Goal: Information Seeking & Learning: Learn about a topic

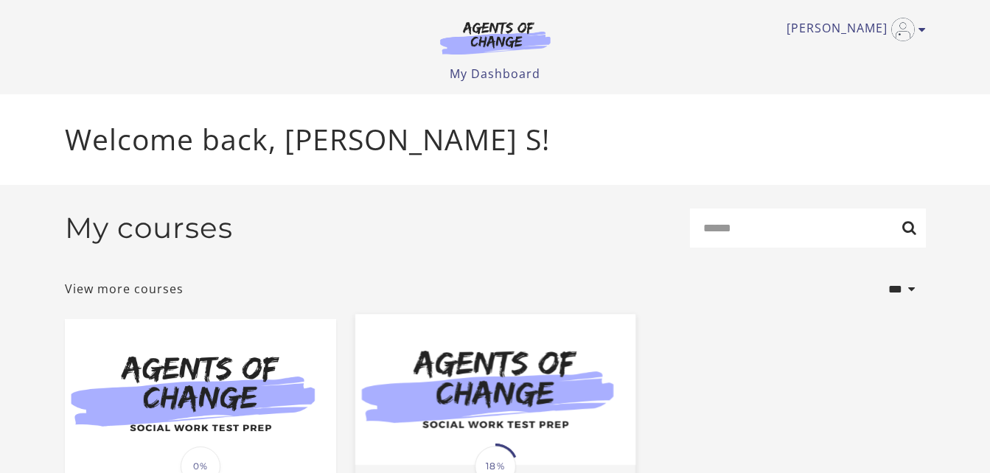
click at [524, 378] on img at bounding box center [495, 389] width 280 height 151
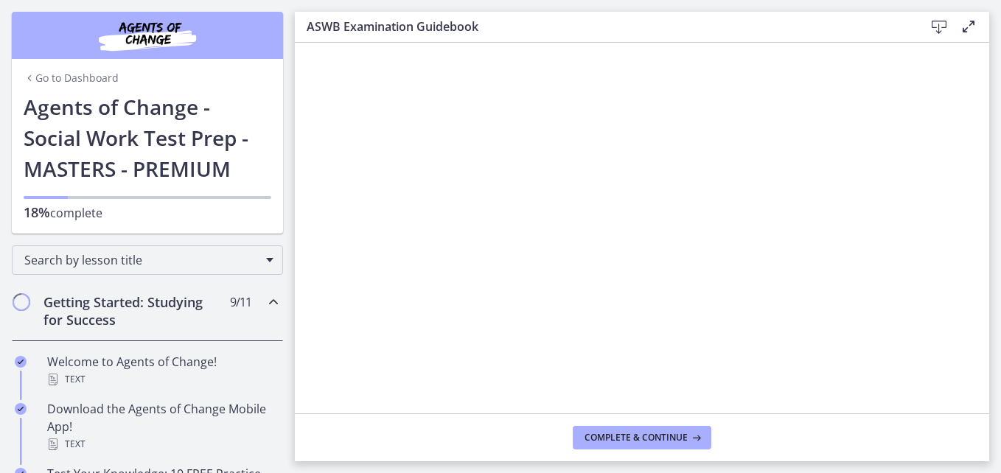
scroll to position [414, 0]
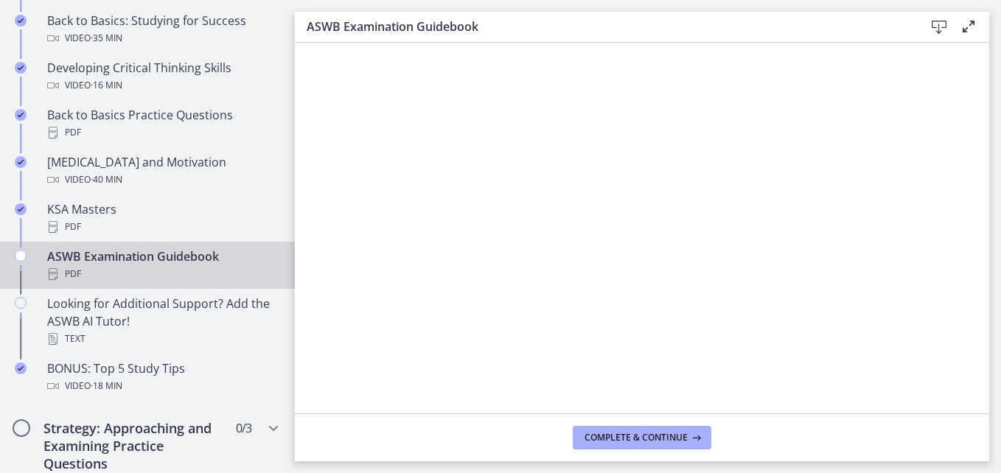
scroll to position [560, 0]
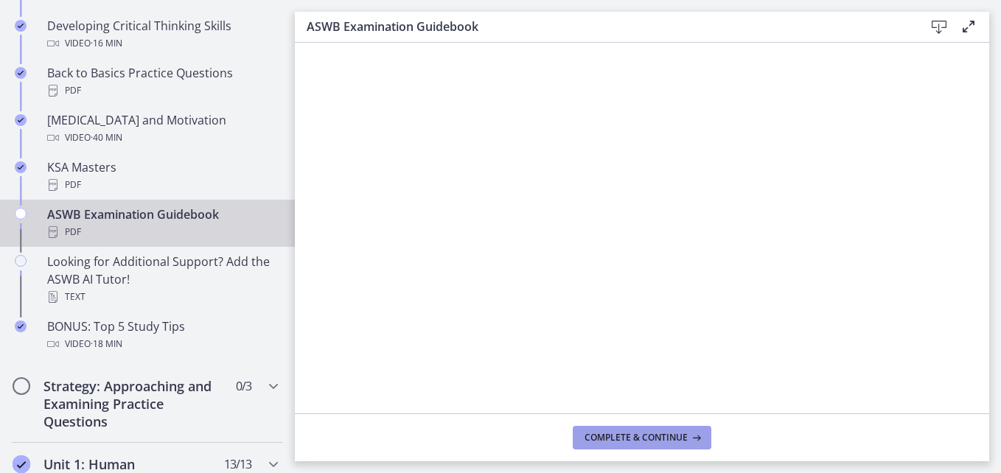
click at [676, 443] on span "Complete & continue" at bounding box center [636, 438] width 103 height 12
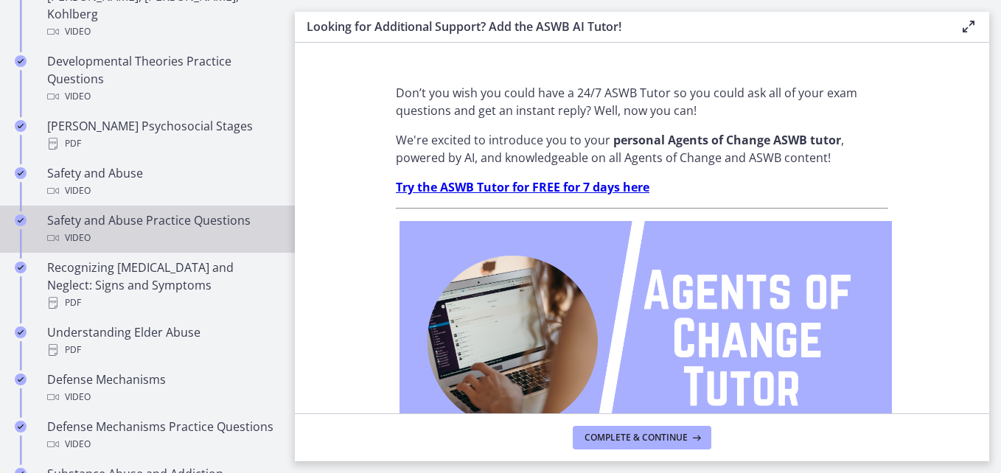
click at [283, 463] on div "Unit 1: Human Development, Diversity and Behavior in the Environment 13 / 13 Co…" at bounding box center [147, 260] width 295 height 797
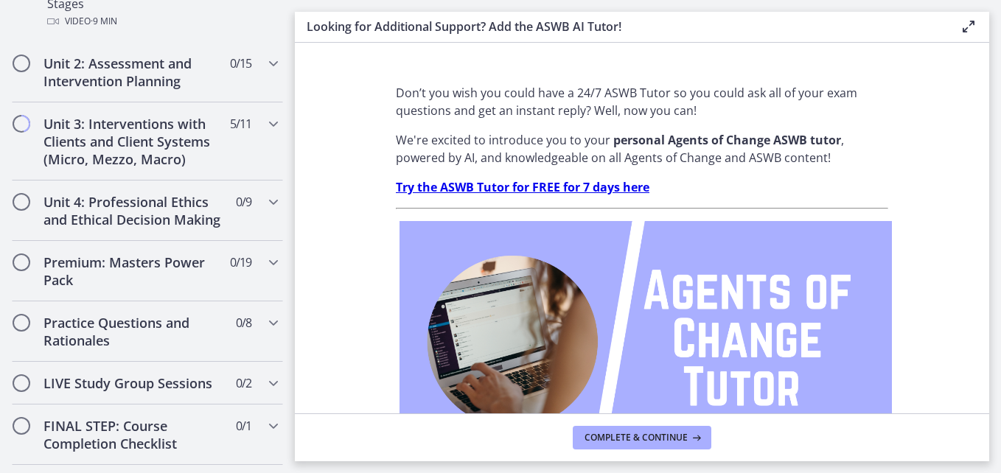
scroll to position [1222, 0]
click at [153, 194] on h2 "Unit 4: Professional Ethics and Ethical Decision Making" at bounding box center [134, 211] width 180 height 35
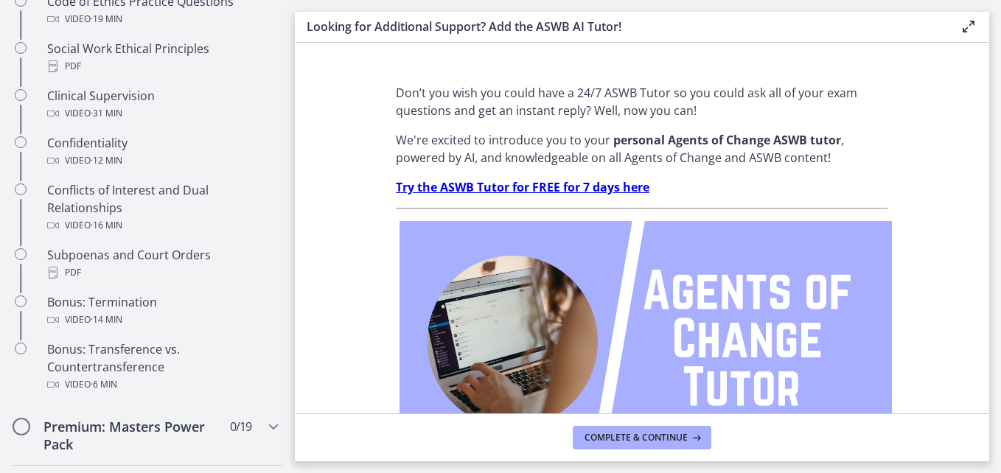
scroll to position [803, 0]
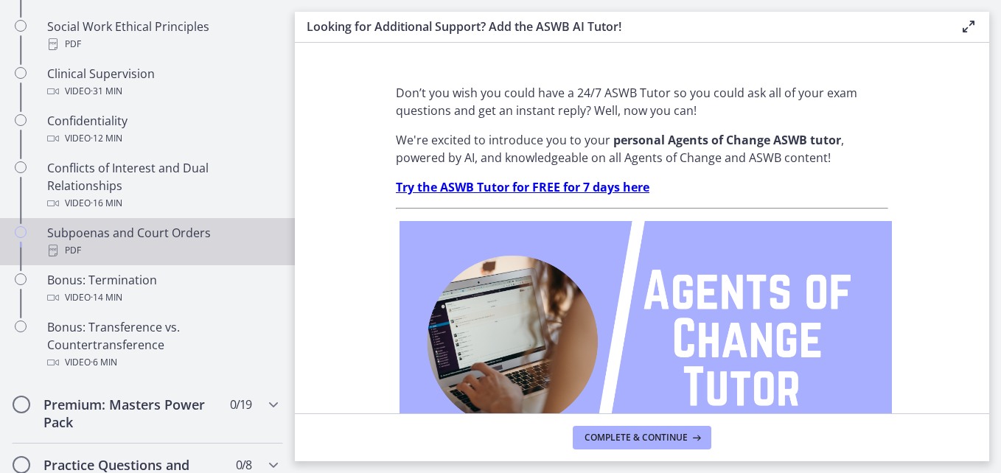
click at [234, 260] on div "PDF" at bounding box center [162, 251] width 230 height 18
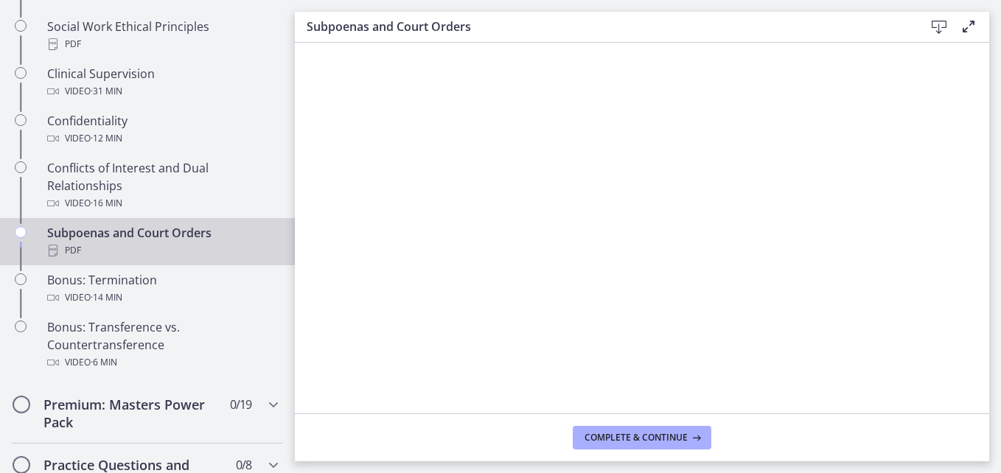
click at [1000, 386] on main "Subpoenas and Court Orders Download Enable fullscreen Complete & continue" at bounding box center [648, 236] width 706 height 473
click at [686, 425] on footer "Complete & continue" at bounding box center [642, 438] width 695 height 48
click at [675, 443] on span "Complete & continue" at bounding box center [636, 438] width 103 height 12
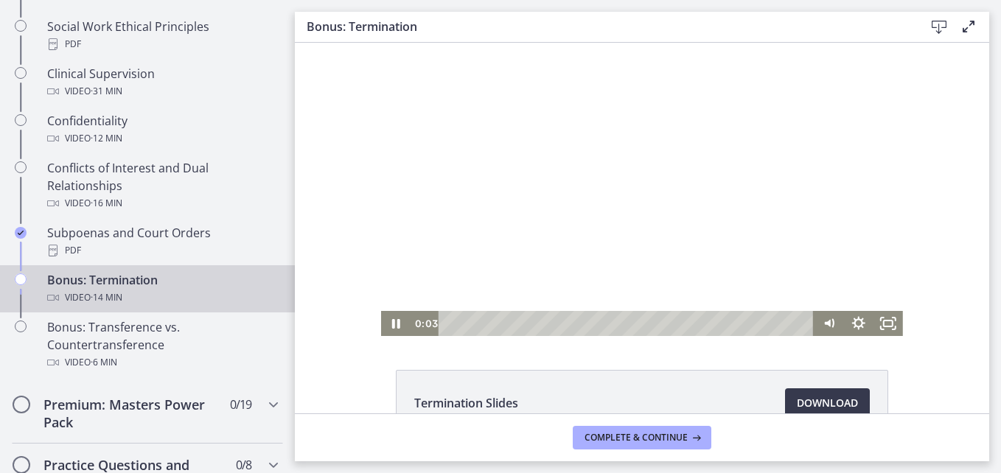
click at [647, 234] on div at bounding box center [642, 189] width 522 height 293
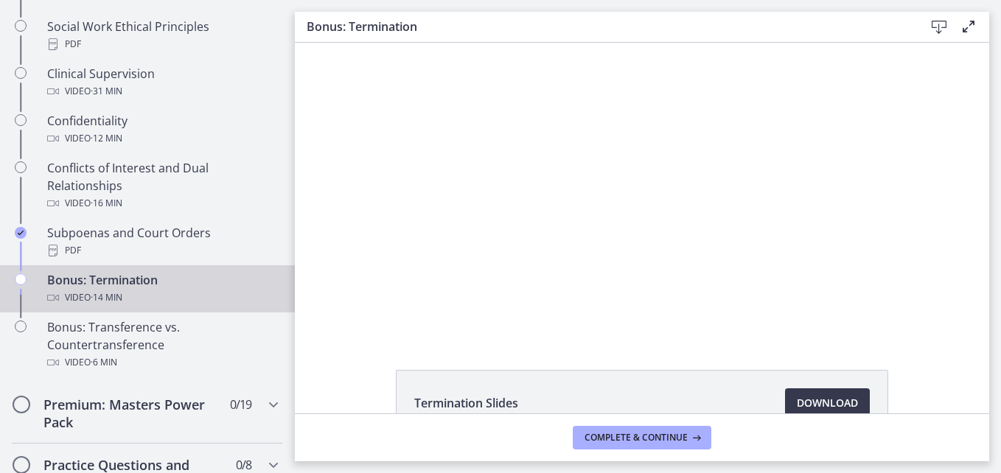
click at [394, 321] on div at bounding box center [642, 189] width 522 height 293
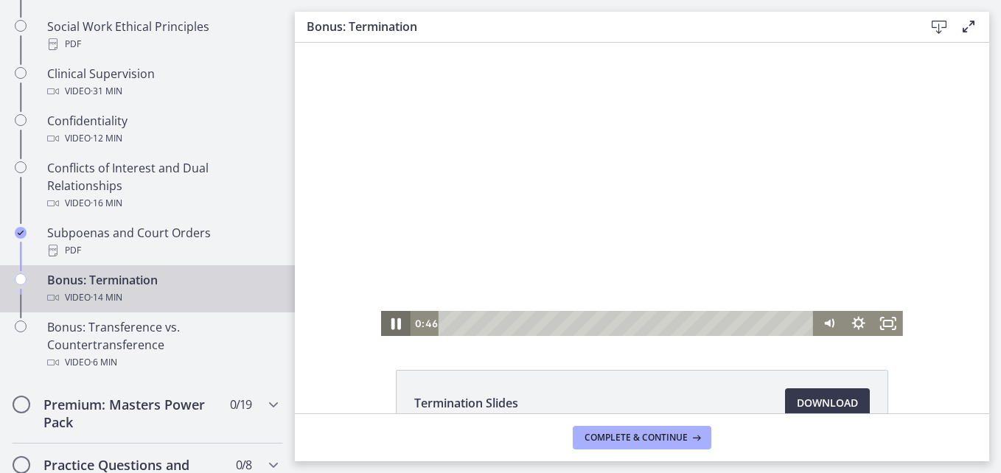
click at [390, 332] on icon "Pause" at bounding box center [395, 324] width 35 height 30
click at [393, 326] on icon "Play Video" at bounding box center [397, 324] width 9 height 13
click at [884, 319] on icon "Fullscreen" at bounding box center [888, 324] width 35 height 30
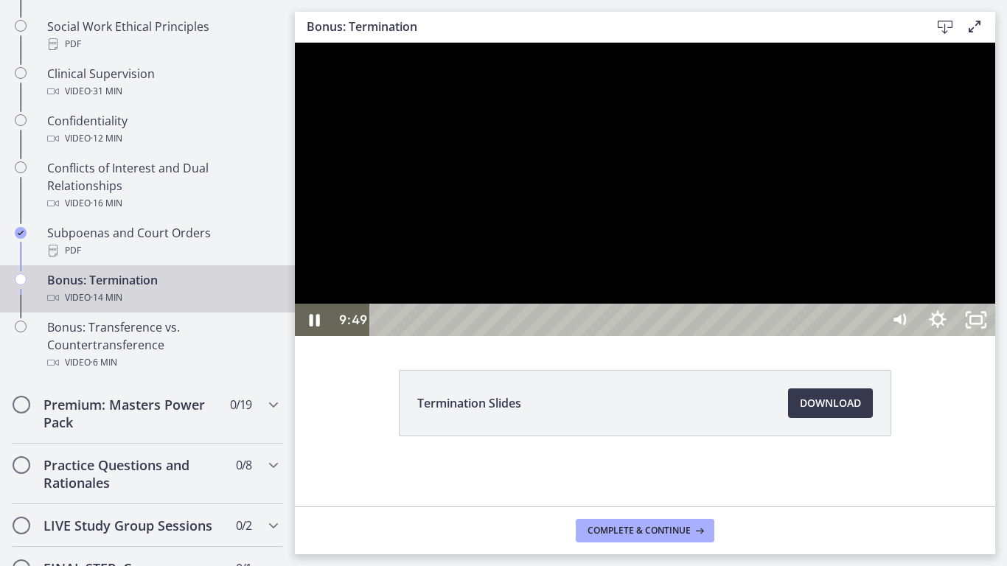
click at [995, 184] on div at bounding box center [645, 189] width 700 height 293
click at [905, 304] on div at bounding box center [645, 189] width 700 height 293
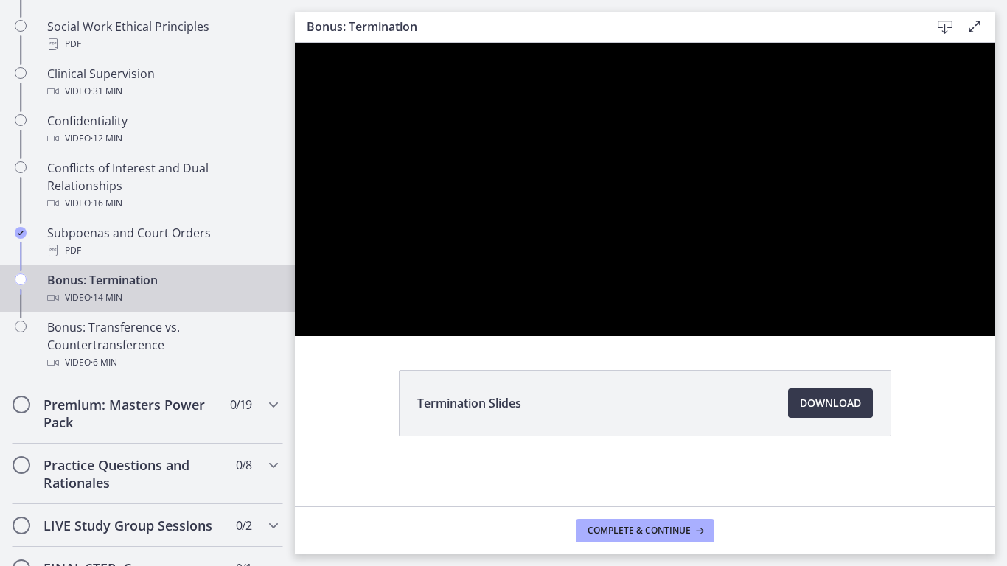
click at [905, 304] on div at bounding box center [645, 189] width 700 height 293
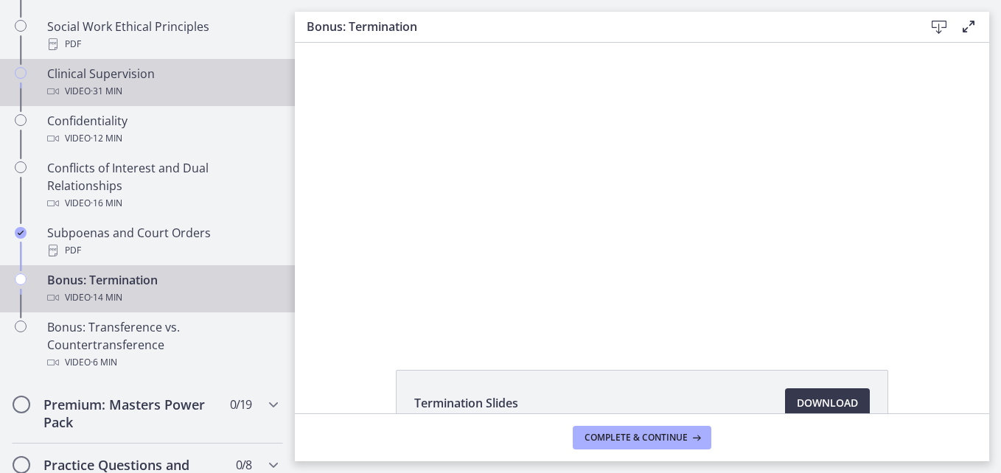
click at [221, 86] on div "Clinical Supervision Video · 31 min" at bounding box center [162, 82] width 230 height 35
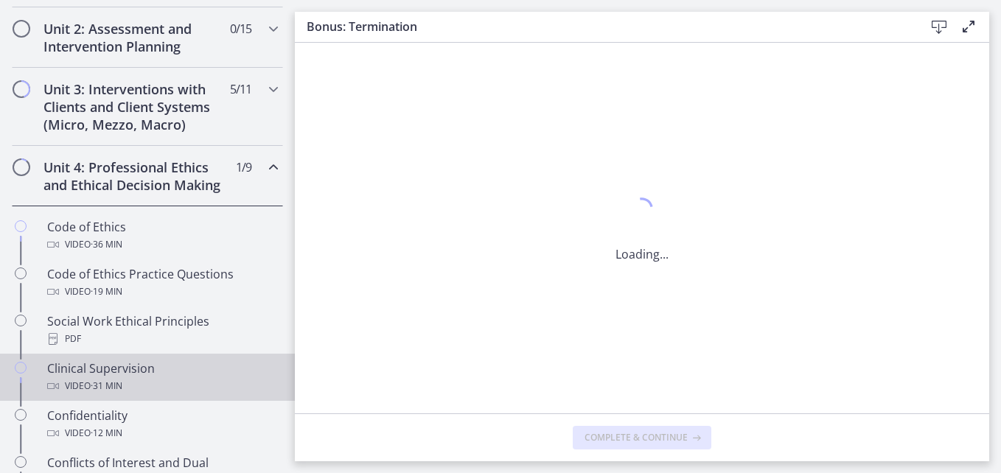
scroll to position [479, 0]
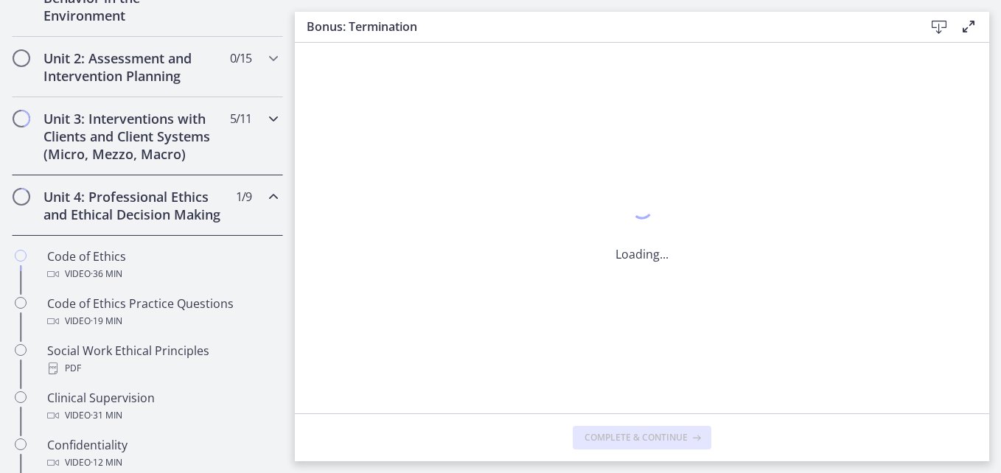
click at [161, 134] on h2 "Unit 3: Interventions with Clients and Client Systems (Micro, Mezzo, Macro)" at bounding box center [134, 136] width 180 height 53
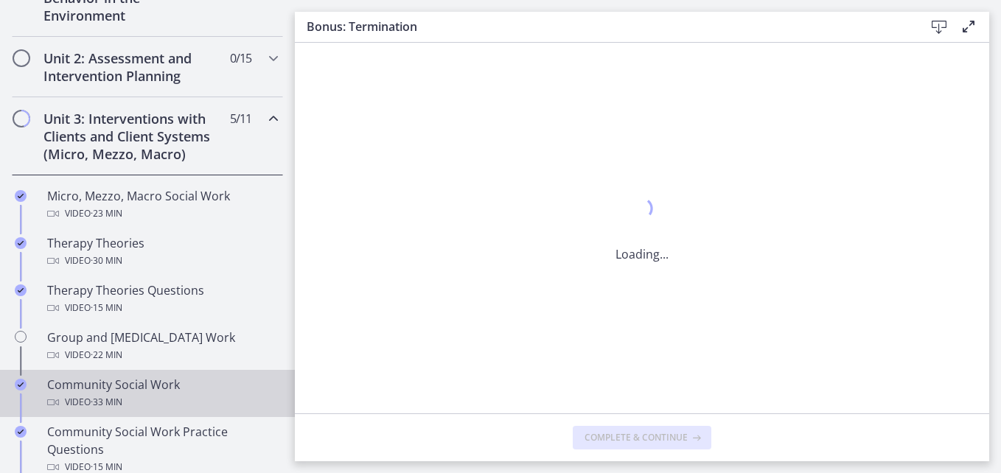
click at [153, 394] on div "Video · 33 min" at bounding box center [162, 403] width 230 height 18
click at [139, 395] on div "Video · 33 min" at bounding box center [162, 403] width 230 height 18
click at [82, 384] on div "Community Social Work Video · 33 min" at bounding box center [162, 393] width 230 height 35
click at [29, 385] on div "Chapters" at bounding box center [21, 399] width 18 height 47
click at [17, 383] on icon "Completed" at bounding box center [21, 385] width 12 height 12
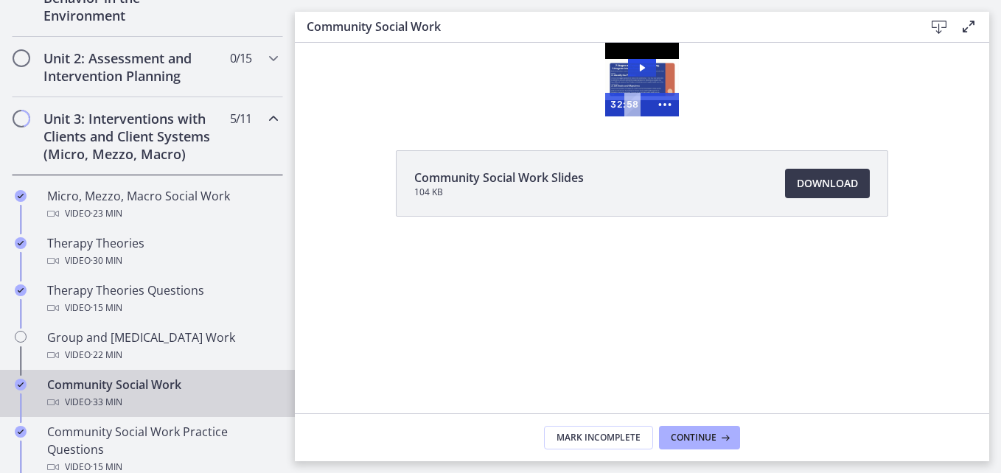
click at [174, 388] on div "Community Social Work Video · 33 min" at bounding box center [162, 393] width 230 height 35
click at [630, 76] on icon "Play Video: cbe5qimtov91j64ic0dg.mp4" at bounding box center [642, 68] width 28 height 18
click at [673, 111] on icon "Show more buttons" at bounding box center [665, 105] width 34 height 28
click at [639, 106] on icon "Fullscreen" at bounding box center [637, 105] width 34 height 28
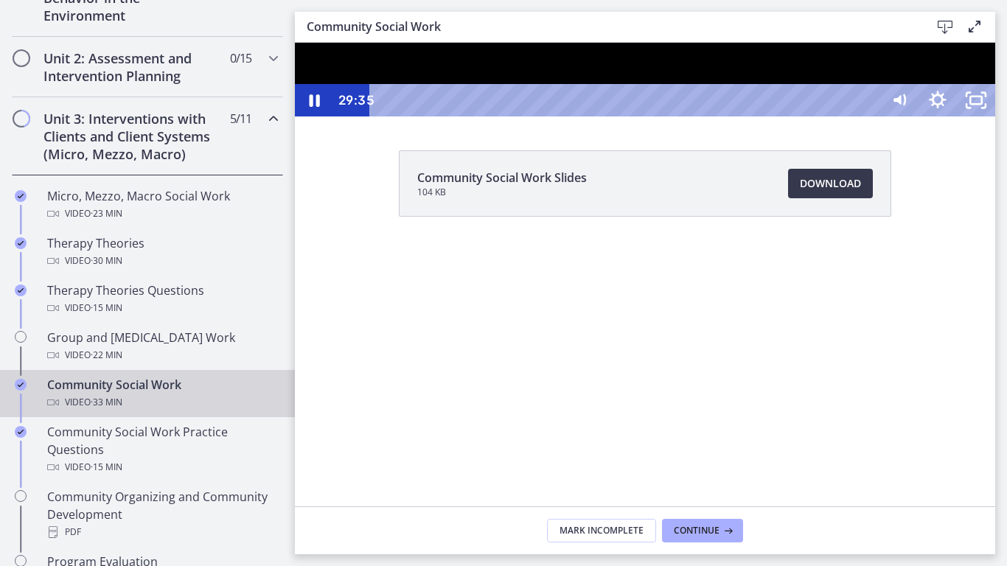
click at [872, 116] on div "29:35" at bounding box center [627, 100] width 487 height 32
click at [872, 116] on div "30:29" at bounding box center [627, 100] width 487 height 32
click at [872, 116] on div "32:45" at bounding box center [627, 100] width 487 height 32
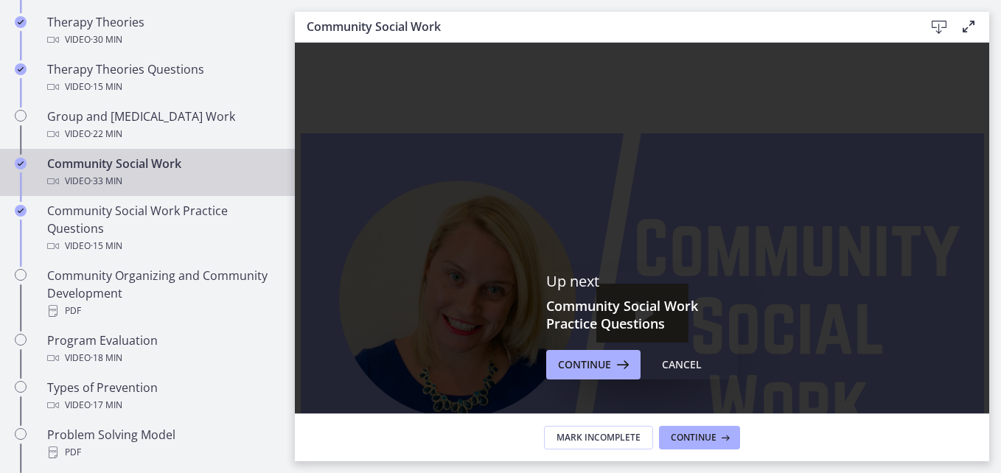
scroll to position [713, 0]
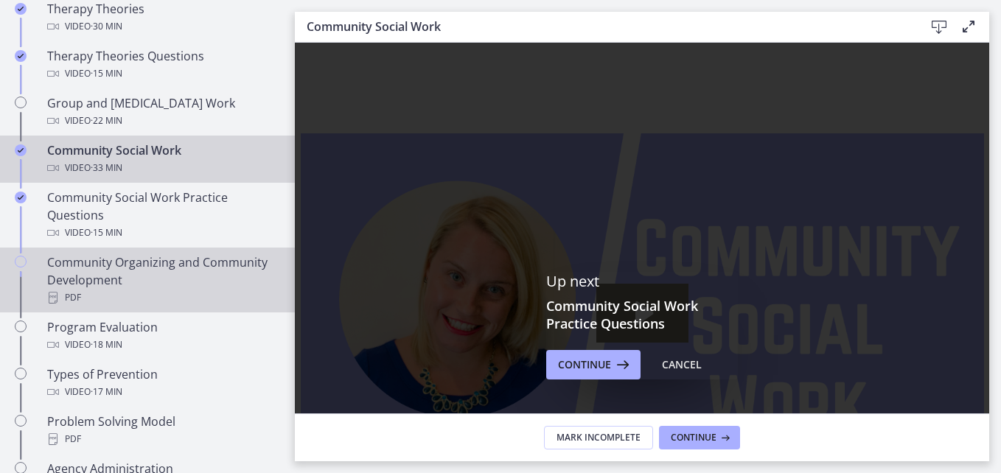
click at [237, 276] on div "Community Organizing and Community Development PDF" at bounding box center [162, 280] width 230 height 53
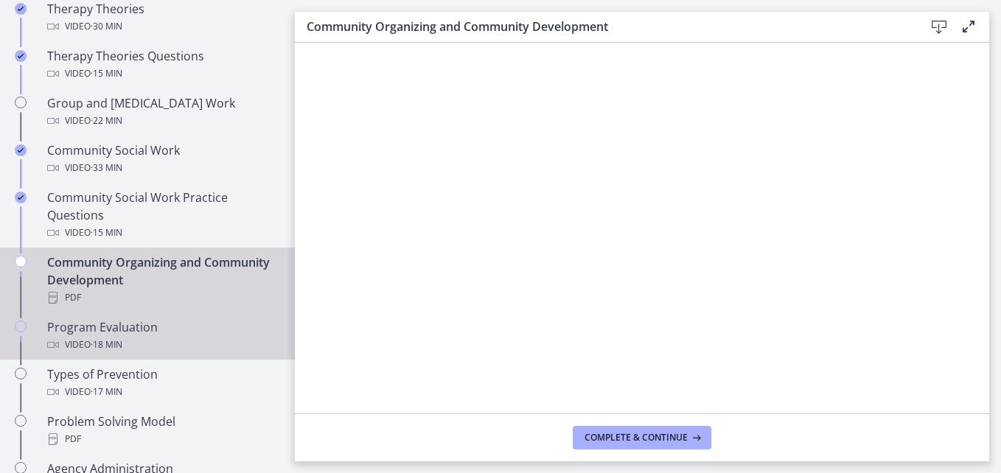
click at [154, 347] on div "Video · 18 min" at bounding box center [162, 345] width 230 height 18
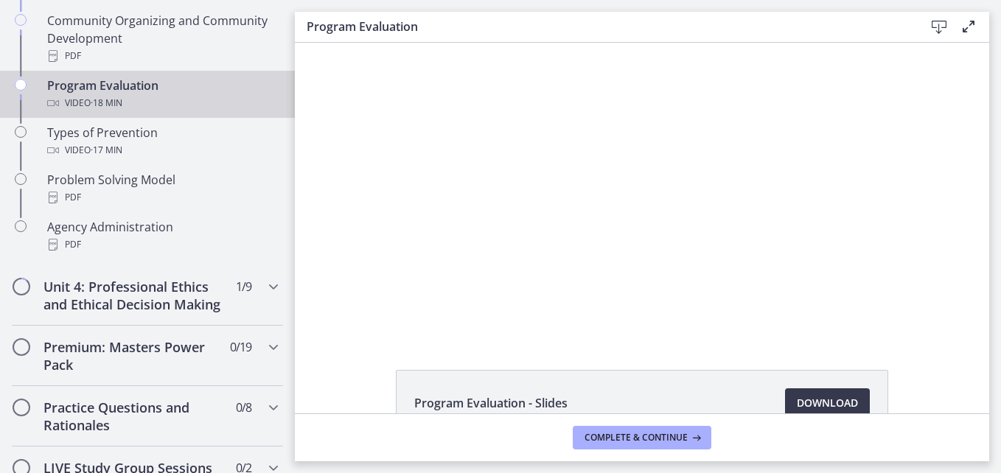
scroll to position [541, 0]
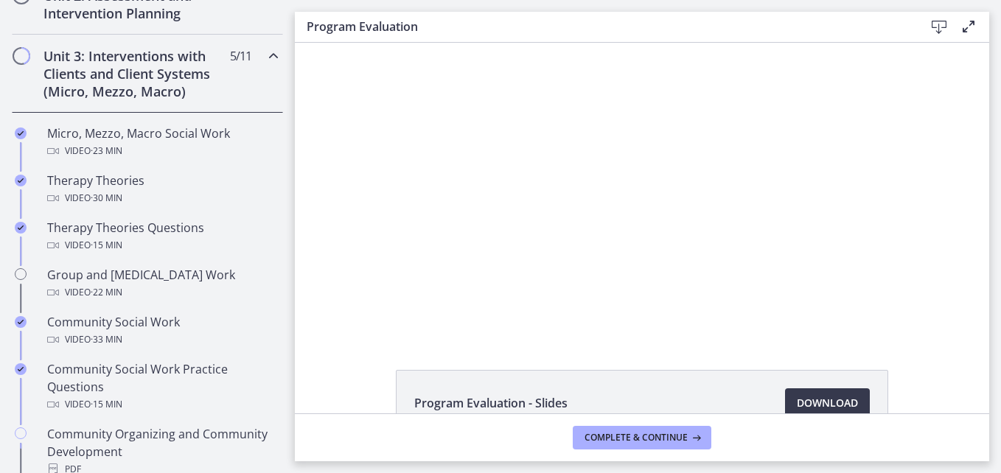
click at [297, 7] on main "Program Evaluation Download Enable fullscreen Program Evaluation - Slides Downl…" at bounding box center [648, 236] width 706 height 473
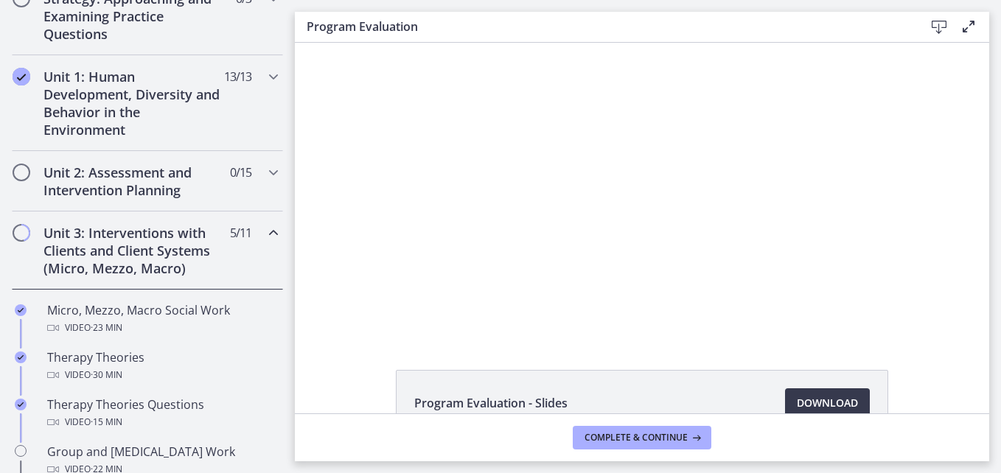
scroll to position [335, 0]
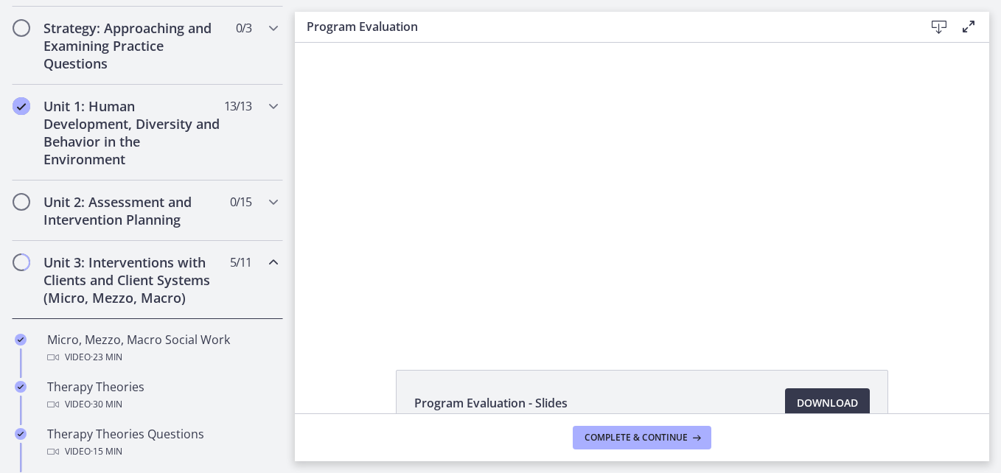
click at [29, 262] on span "Chapters" at bounding box center [21, 262] width 22 height 22
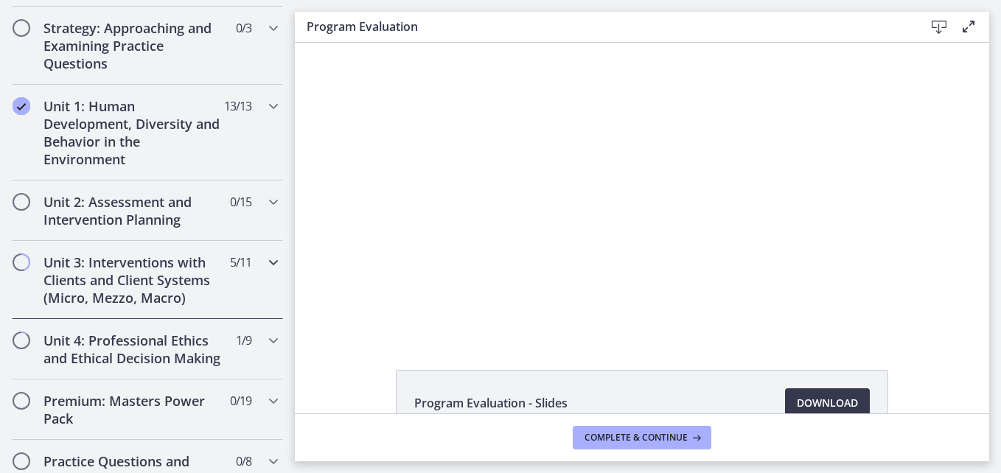
click at [29, 262] on span "Chapters" at bounding box center [21, 262] width 22 height 22
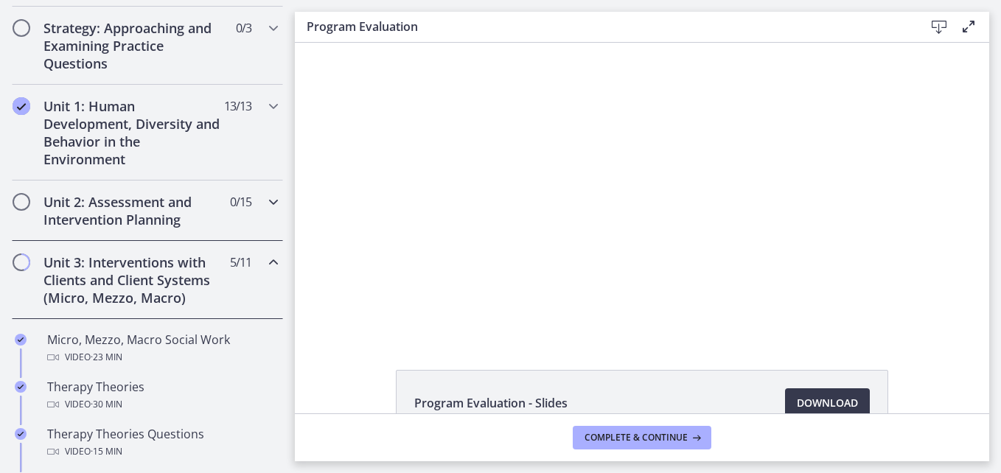
click at [108, 198] on h2 "Unit 2: Assessment and Intervention Planning" at bounding box center [134, 210] width 180 height 35
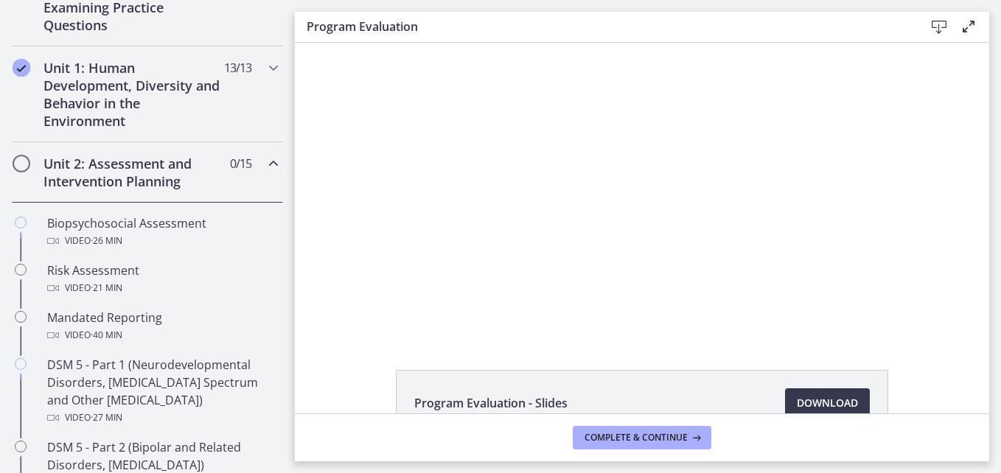
scroll to position [394, 0]
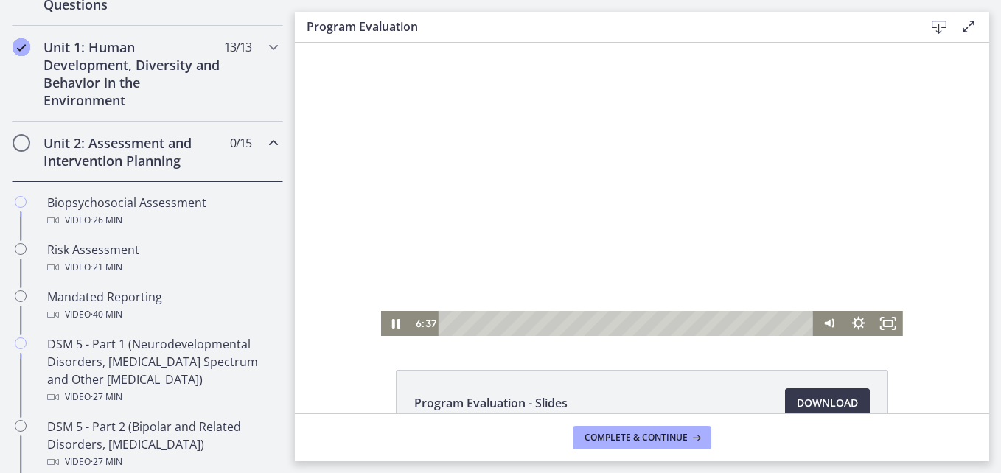
click at [747, 242] on div at bounding box center [642, 189] width 522 height 293
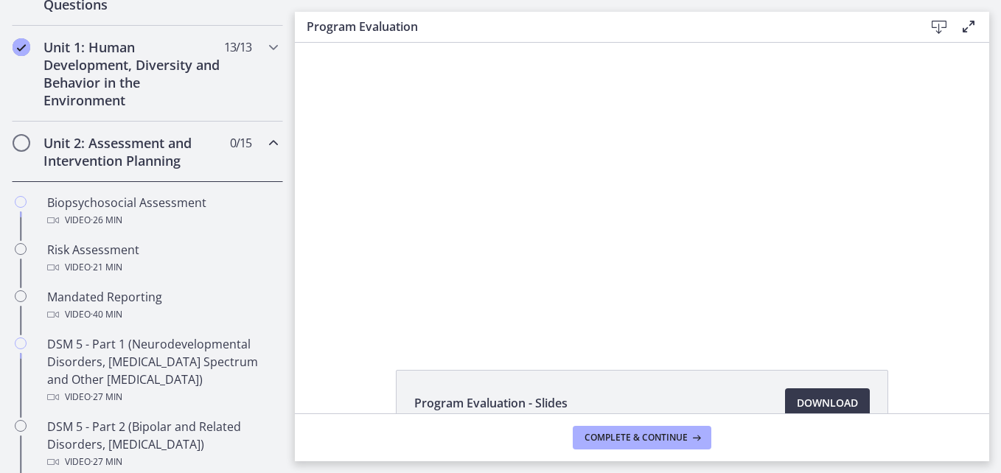
click at [747, 242] on div at bounding box center [642, 189] width 522 height 293
